Goal: Obtain resource: Download file/media

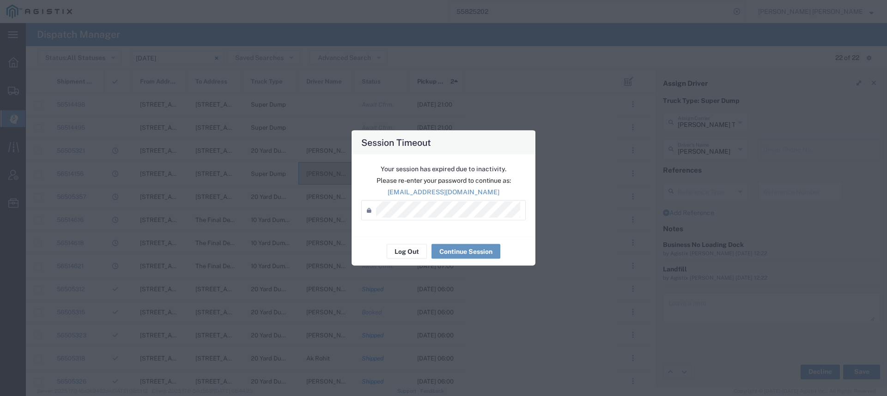
scroll to position [4, 0]
click at [412, 250] on button "Log Out" at bounding box center [407, 251] width 40 height 15
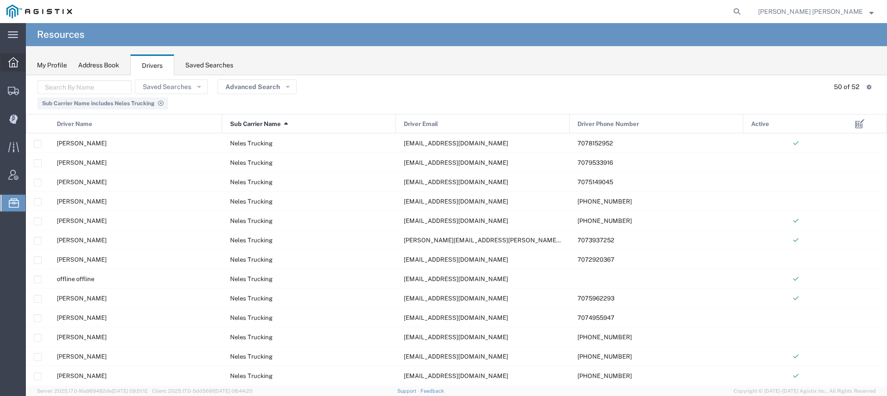
click at [12, 58] on icon at bounding box center [13, 62] width 10 height 10
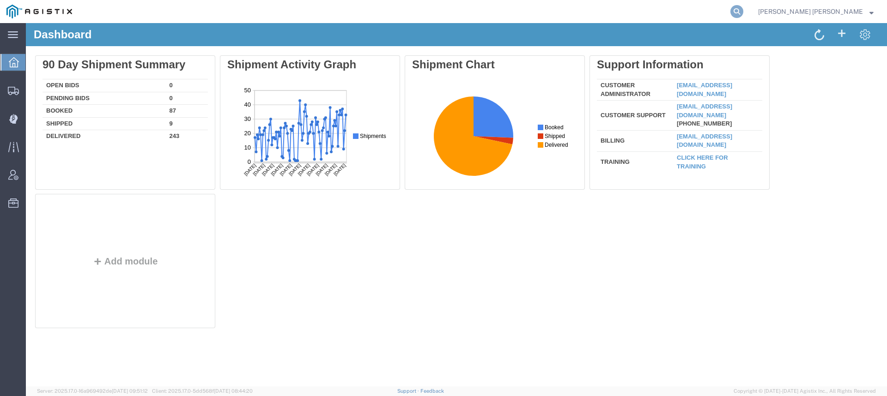
click at [744, 9] on icon at bounding box center [737, 11] width 13 height 13
click at [731, 12] on input "search" at bounding box center [590, 11] width 281 height 22
paste input "56335314"
type input "56335314"
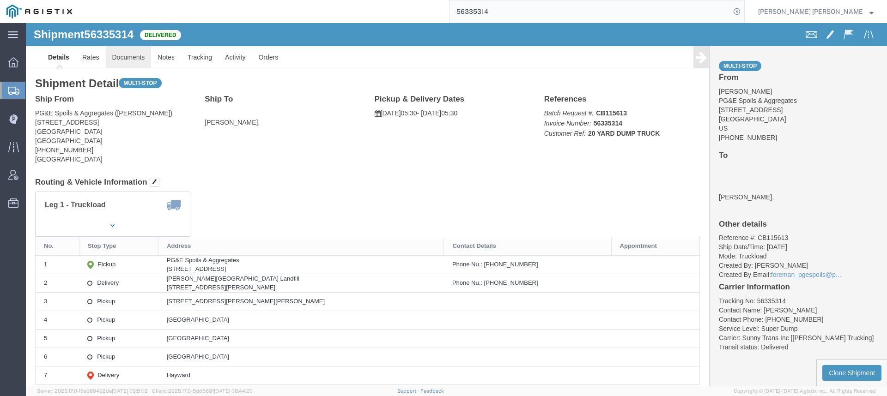
click link "Documents"
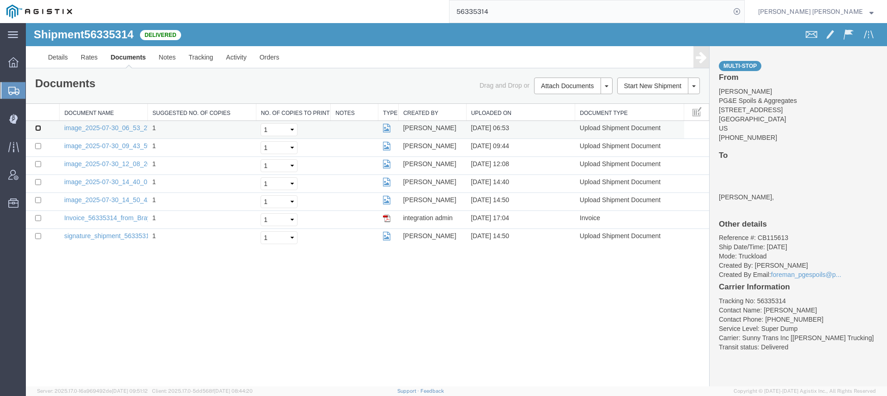
click at [39, 128] on input "checkbox" at bounding box center [38, 128] width 6 height 6
checkbox input "true"
click at [37, 147] on input "checkbox" at bounding box center [38, 146] width 6 height 6
checkbox input "true"
click at [38, 164] on input "checkbox" at bounding box center [38, 164] width 6 height 6
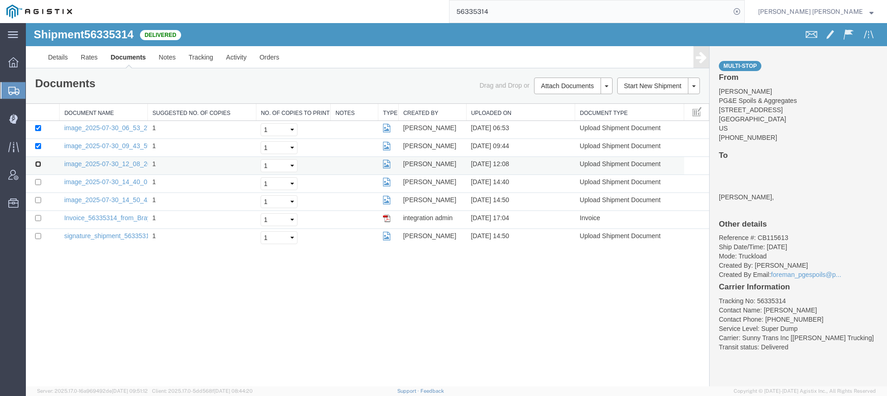
checkbox input "true"
click at [39, 181] on input "checkbox" at bounding box center [38, 182] width 6 height 6
checkbox input "true"
click at [39, 200] on input "checkbox" at bounding box center [38, 200] width 6 height 6
checkbox input "true"
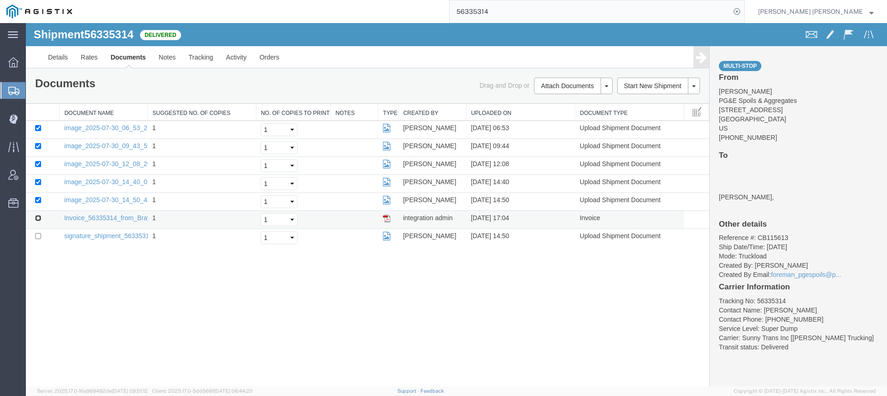
click at [41, 220] on input "checkbox" at bounding box center [38, 218] width 6 height 6
click at [39, 220] on input "checkbox" at bounding box center [38, 218] width 6 height 6
checkbox input "false"
click at [552, 105] on link "Print Documents" at bounding box center [572, 102] width 80 height 14
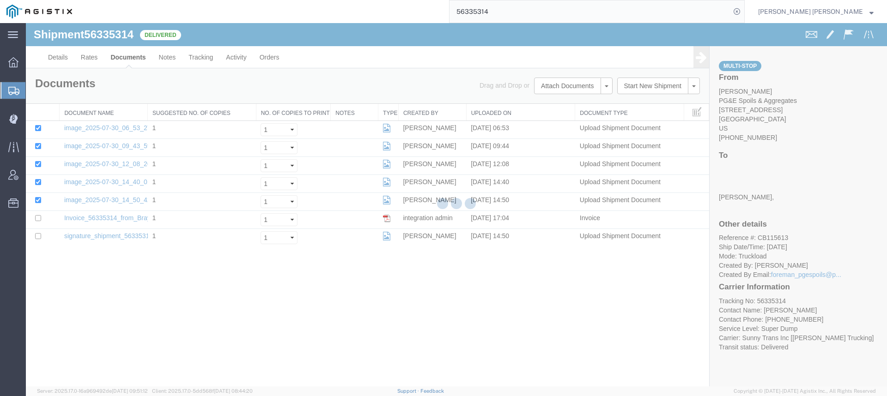
click at [195, 59] on div at bounding box center [456, 205] width 861 height 364
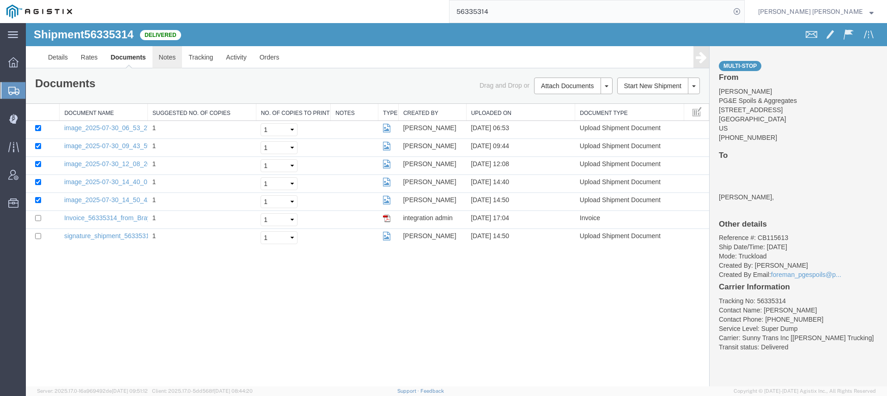
click at [164, 56] on link "Notes" at bounding box center [167, 57] width 30 height 22
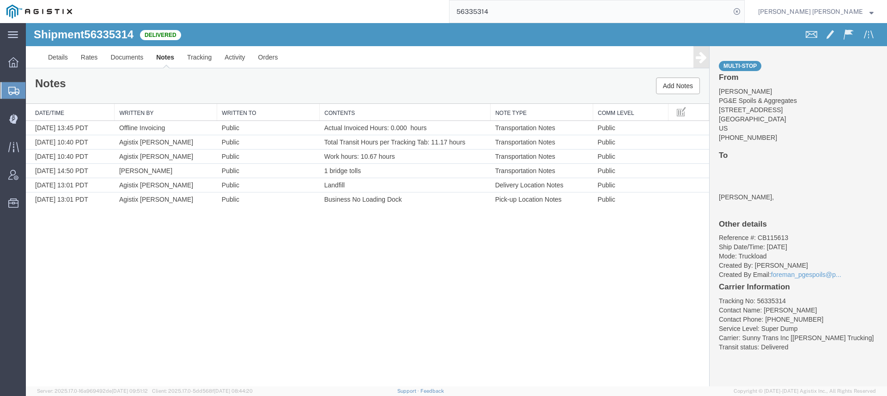
click at [554, 15] on input "56335314" at bounding box center [590, 11] width 281 height 22
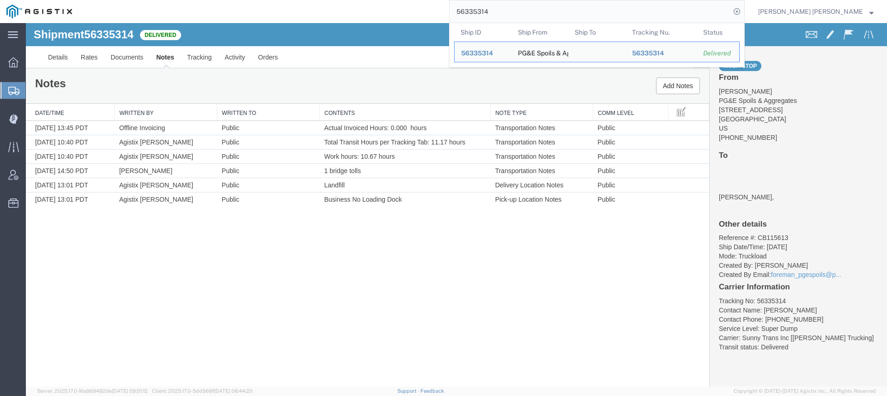
drag, startPoint x: 546, startPoint y: 9, endPoint x: 445, endPoint y: 3, distance: 100.5
click at [446, 3] on div "56335314 Ship ID Ship From Ship To Tracking Nu. Status Ship ID 56335314 Ship Fr…" at bounding box center [412, 11] width 666 height 23
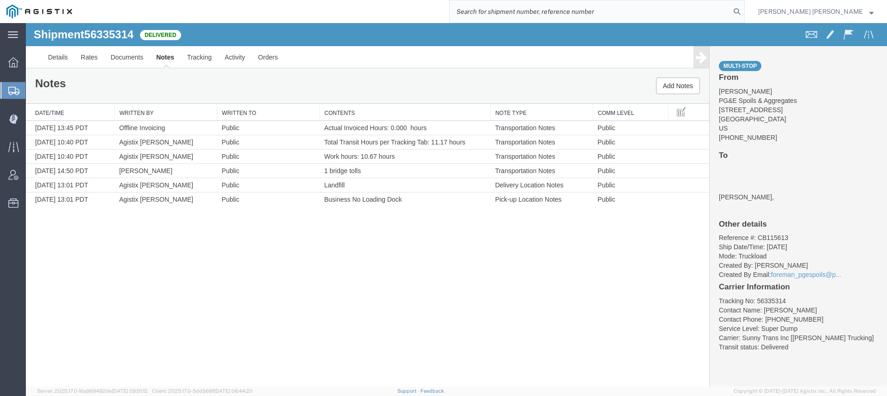
paste input "56333641"
type input "56333641"
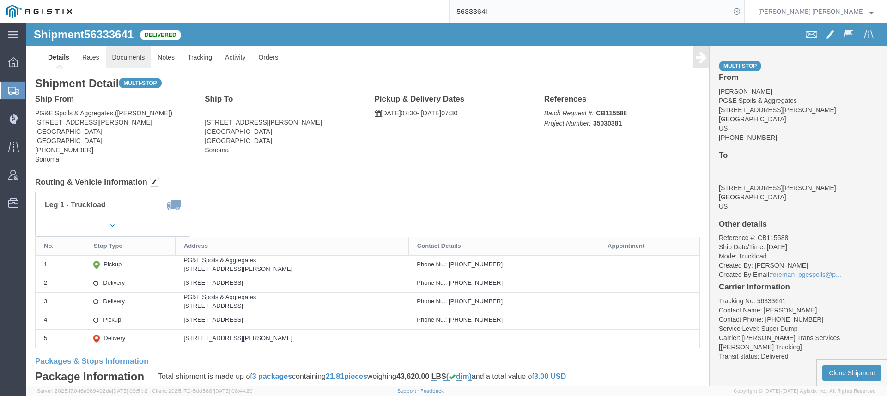
click link "Documents"
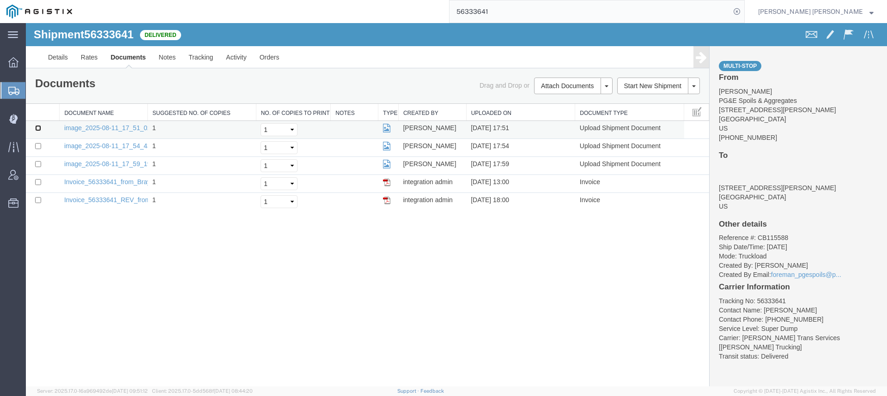
click at [38, 127] on input "checkbox" at bounding box center [38, 128] width 6 height 6
checkbox input "true"
click at [37, 147] on input "checkbox" at bounding box center [38, 146] width 6 height 6
checkbox input "true"
click at [40, 164] on input "checkbox" at bounding box center [38, 164] width 6 height 6
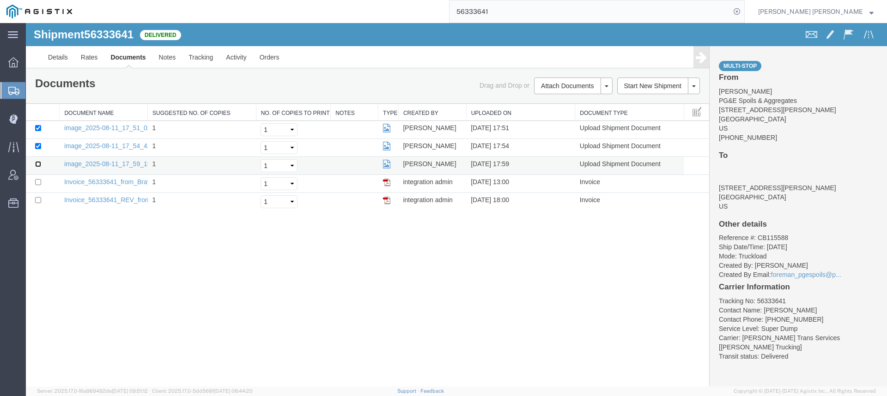
checkbox input "true"
click at [38, 182] on input "checkbox" at bounding box center [38, 182] width 6 height 6
checkbox input "false"
click at [567, 99] on link "Print Documents" at bounding box center [572, 102] width 80 height 14
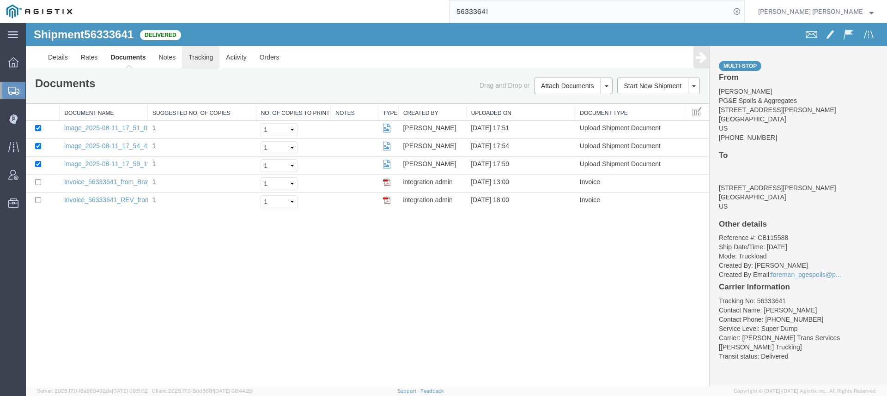
click at [202, 58] on link "Tracking" at bounding box center [200, 57] width 37 height 22
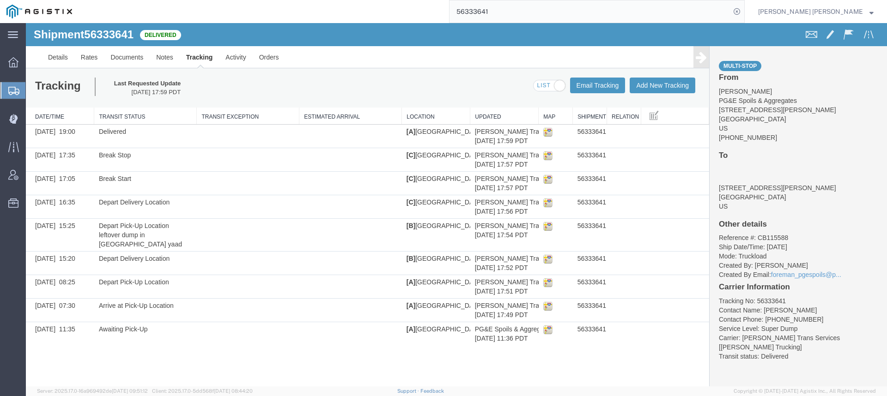
click at [548, 12] on input "56333641" at bounding box center [590, 11] width 281 height 22
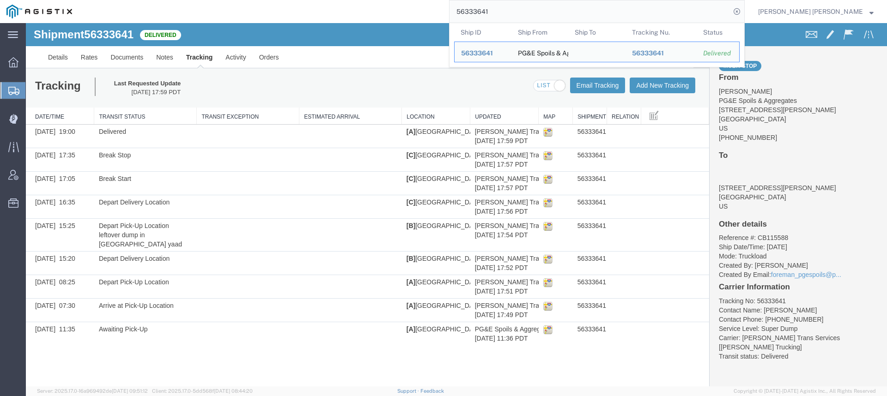
click at [438, 4] on div "56333641 Ship ID Ship From Ship To Tracking Nu. Status Ship ID 56333641 Ship Fr…" at bounding box center [412, 11] width 666 height 23
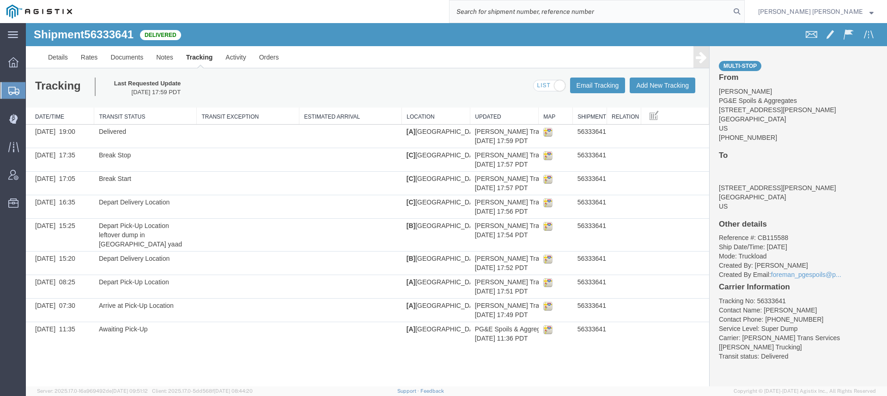
paste input "56333985"
type input "56333985"
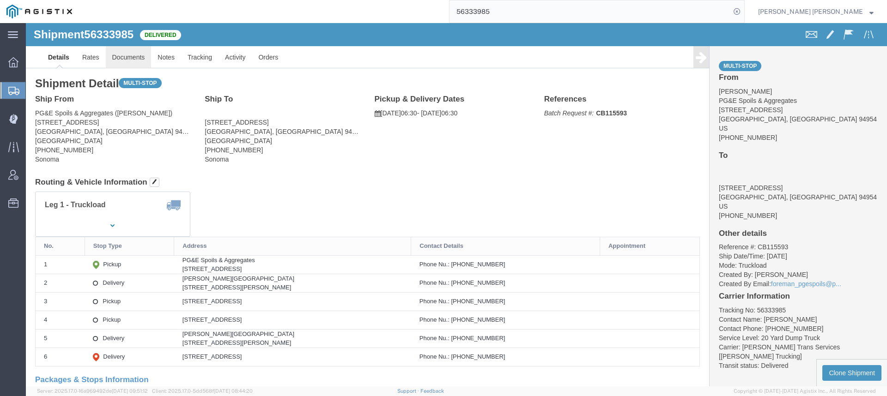
click link "Documents"
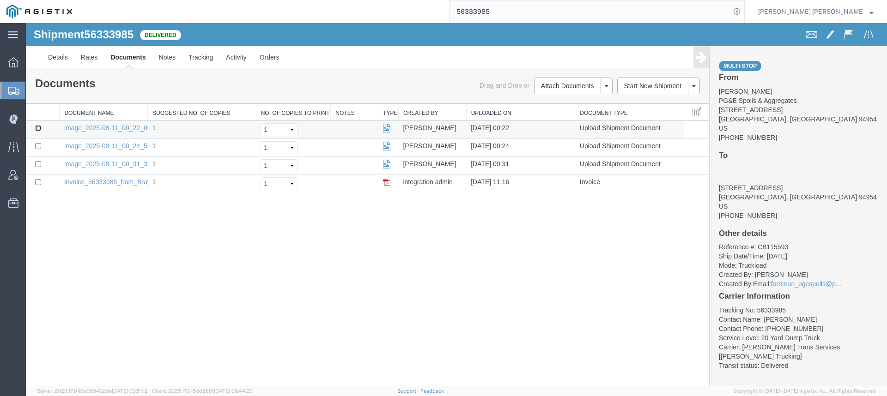
click at [41, 128] on input "checkbox" at bounding box center [38, 128] width 6 height 6
checkbox input "true"
click at [40, 150] on td at bounding box center [43, 148] width 34 height 18
click at [38, 149] on td at bounding box center [43, 148] width 34 height 18
click at [36, 145] on input "checkbox" at bounding box center [38, 146] width 6 height 6
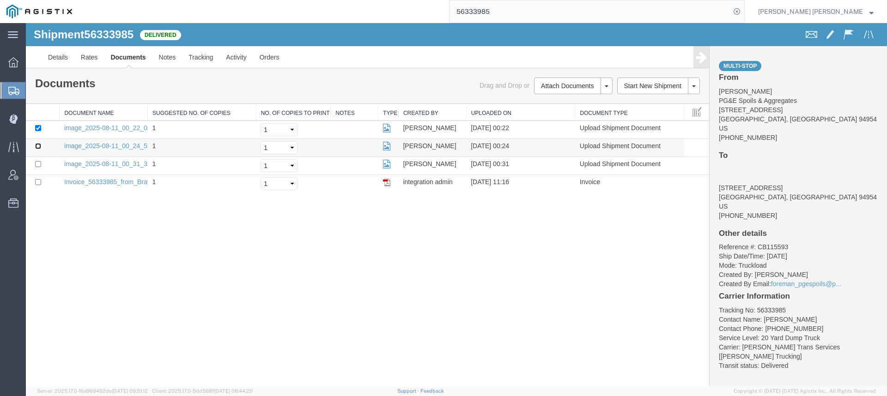
checkbox input "true"
click at [37, 162] on input "checkbox" at bounding box center [38, 164] width 6 height 6
checkbox input "true"
click at [38, 180] on input "checkbox" at bounding box center [38, 182] width 6 height 6
checkbox input "true"
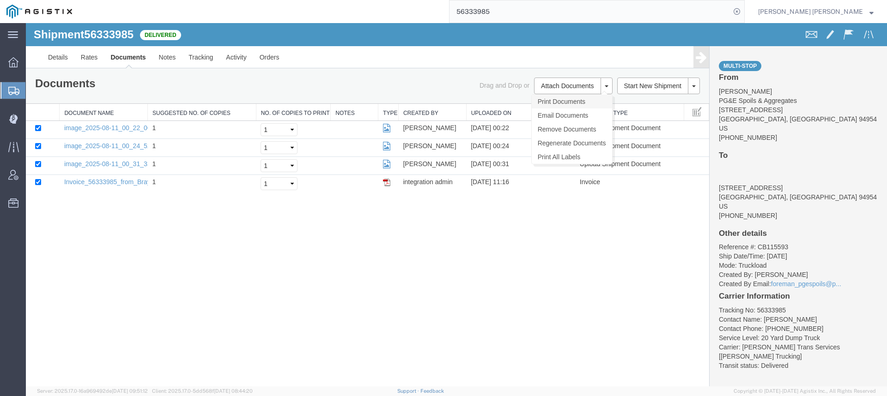
click at [561, 102] on link "Print Documents" at bounding box center [572, 102] width 80 height 14
